Goal: Navigation & Orientation: Find specific page/section

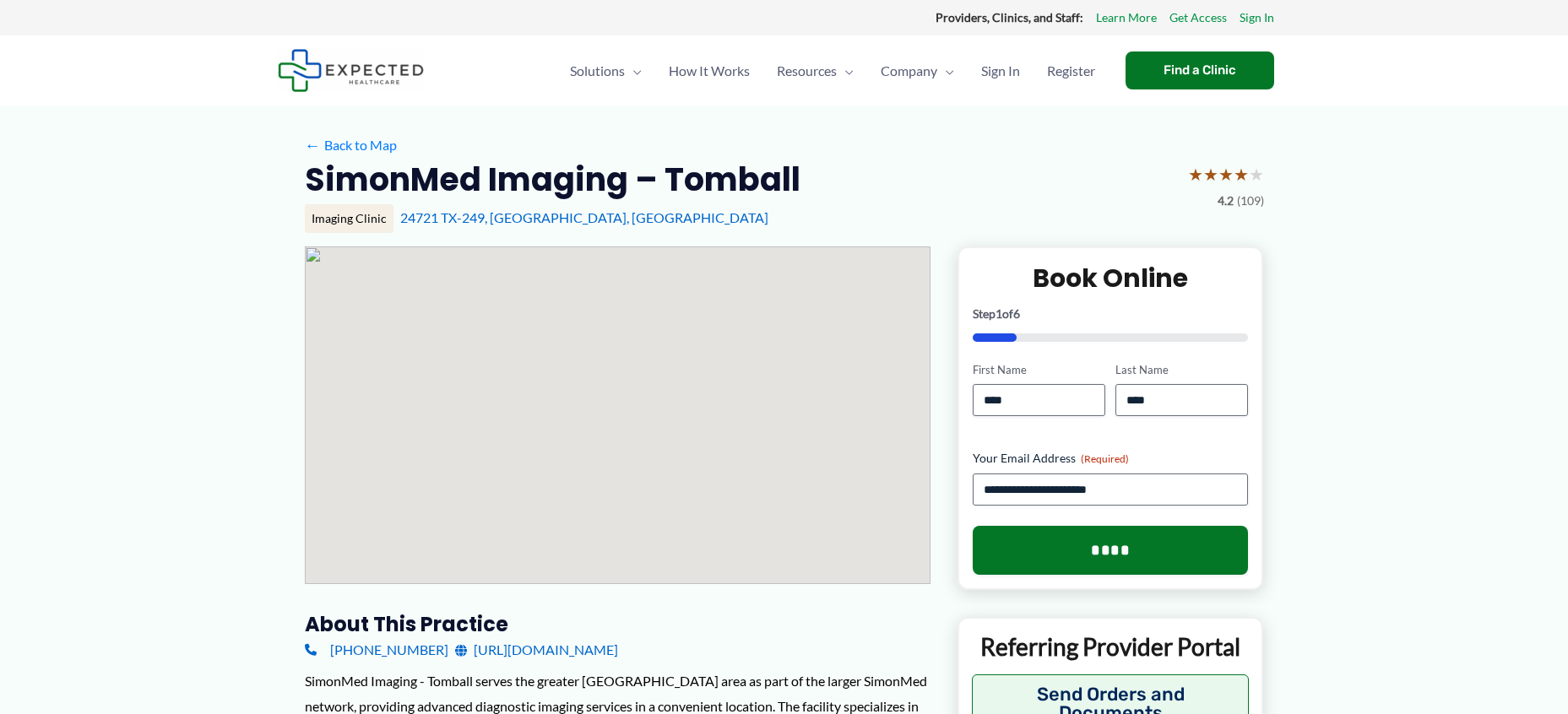
click at [308, 477] on div at bounding box center [617, 415] width 626 height 338
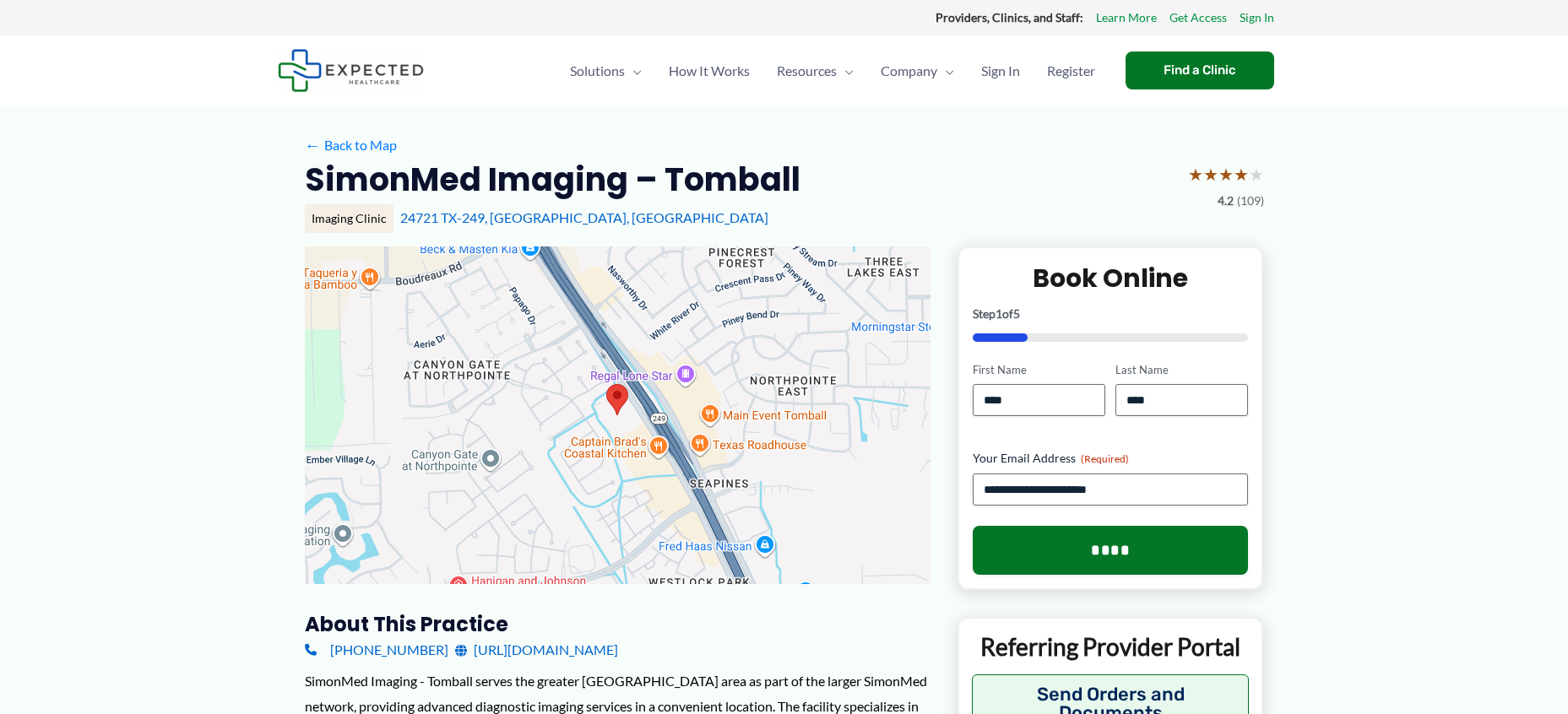
click at [307, 470] on div at bounding box center [617, 415] width 626 height 338
click at [305, 470] on div at bounding box center [617, 415] width 626 height 338
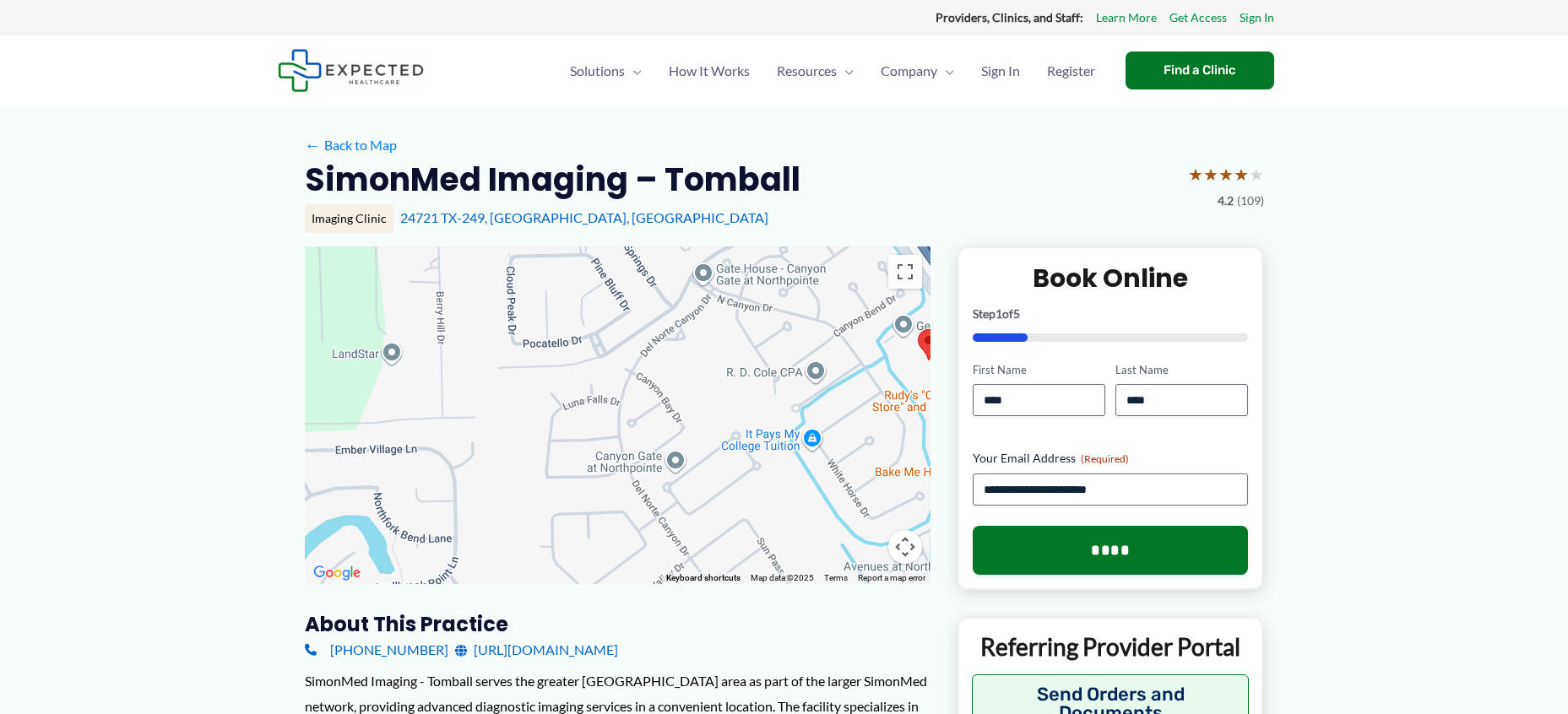
click at [1236, 217] on div "24721 TX-249, [GEOGRAPHIC_DATA], [GEOGRAPHIC_DATA]" at bounding box center [832, 217] width 863 height 19
